Goal: Browse casually: Explore the website without a specific task or goal

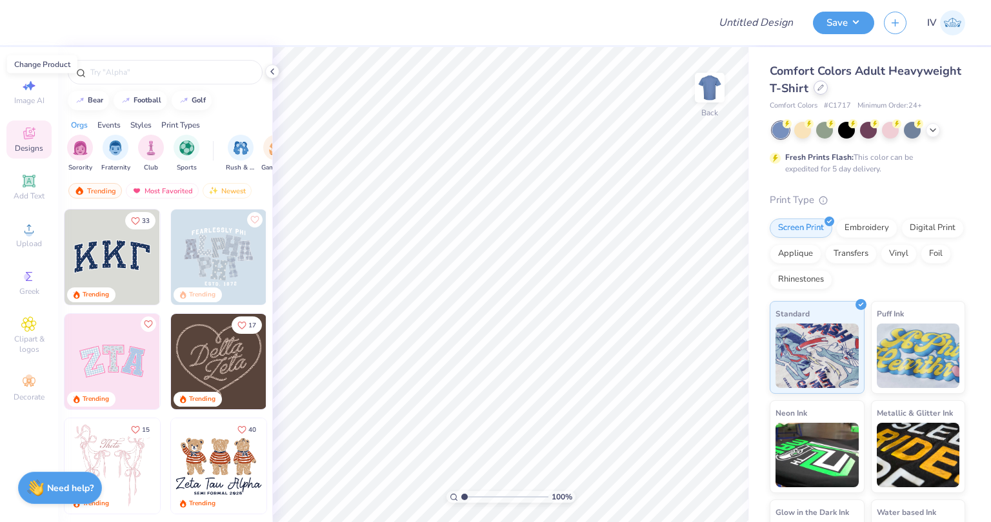
click at [823, 90] on icon at bounding box center [820, 87] width 5 height 5
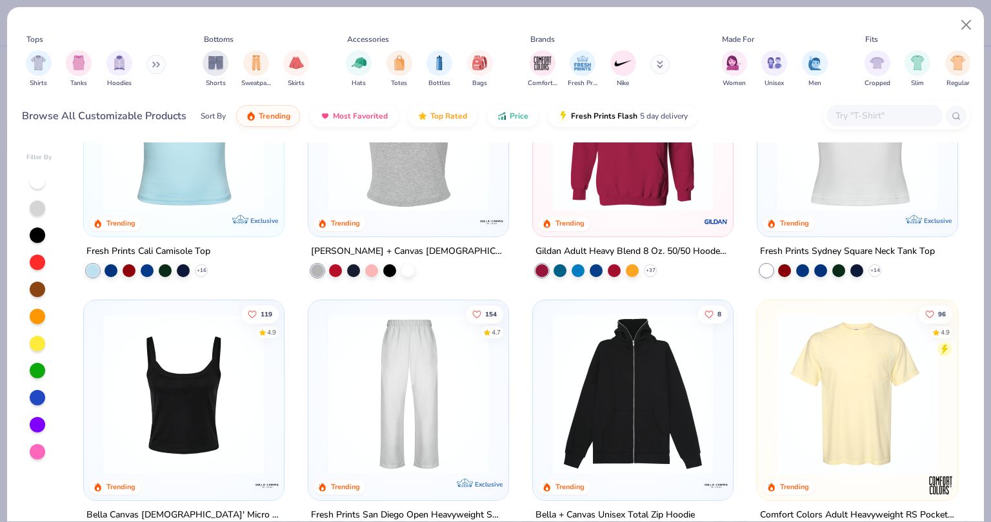
scroll to position [394, 0]
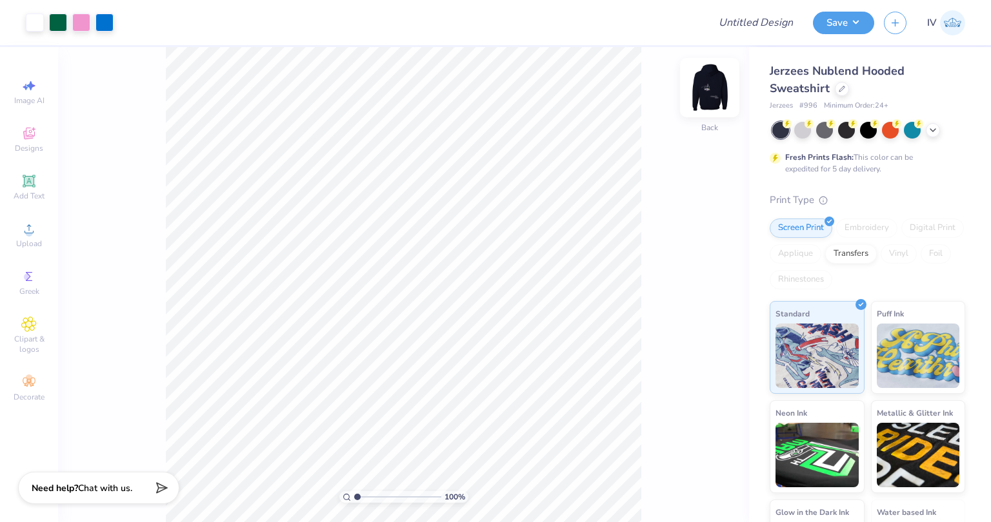
click at [704, 91] on img at bounding box center [710, 88] width 52 height 52
click at [703, 90] on img at bounding box center [710, 88] width 52 height 52
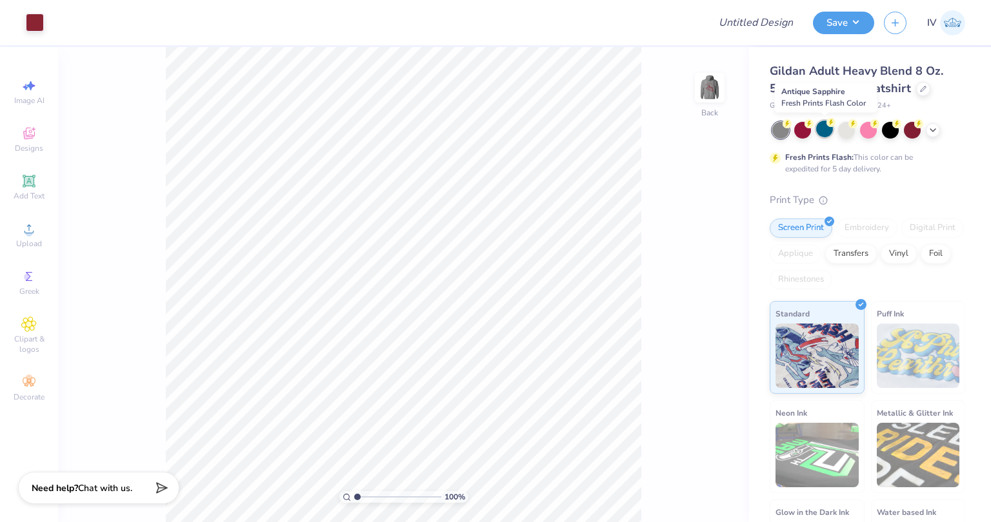
click at [825, 128] on div at bounding box center [824, 129] width 17 height 17
click at [853, 133] on div at bounding box center [846, 129] width 17 height 17
click at [864, 132] on div at bounding box center [868, 129] width 17 height 17
click at [911, 129] on div at bounding box center [911, 129] width 17 height 17
click at [889, 131] on div at bounding box center [890, 129] width 17 height 17
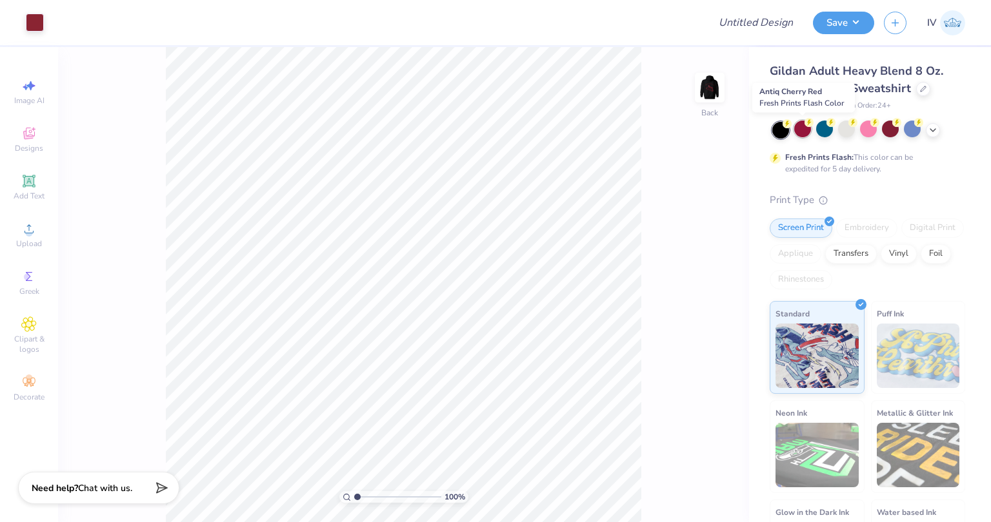
click at [797, 128] on div at bounding box center [802, 129] width 17 height 17
click at [825, 130] on div at bounding box center [824, 129] width 17 height 17
click at [707, 87] on img at bounding box center [710, 88] width 52 height 52
click at [707, 87] on img at bounding box center [709, 88] width 26 height 26
click at [707, 93] on img at bounding box center [710, 88] width 52 height 52
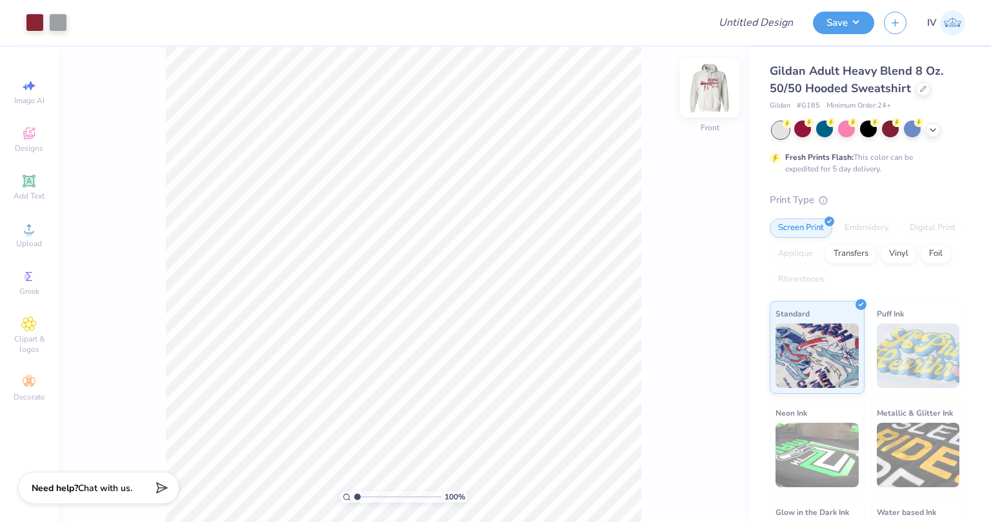
click at [709, 85] on img at bounding box center [710, 88] width 52 height 52
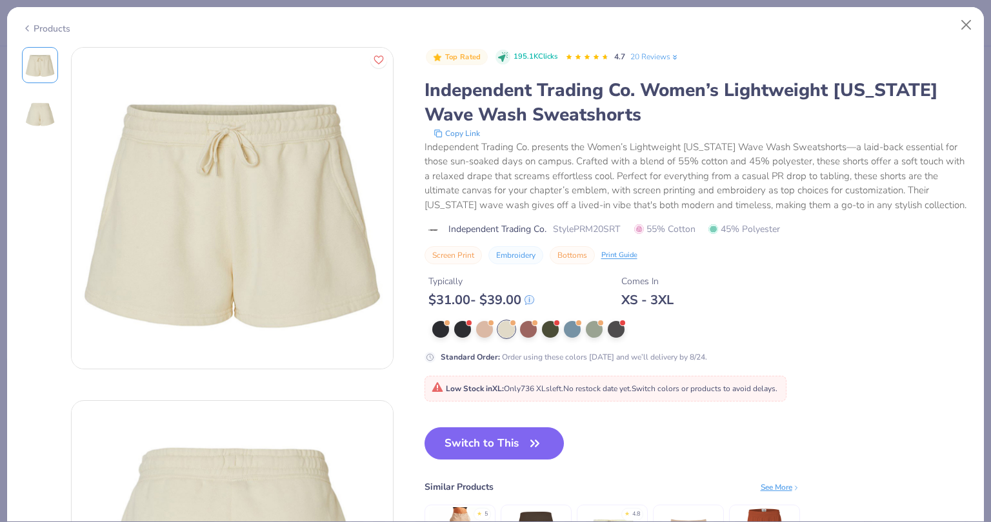
scroll to position [410, 0]
